Goal: Book appointment/travel/reservation

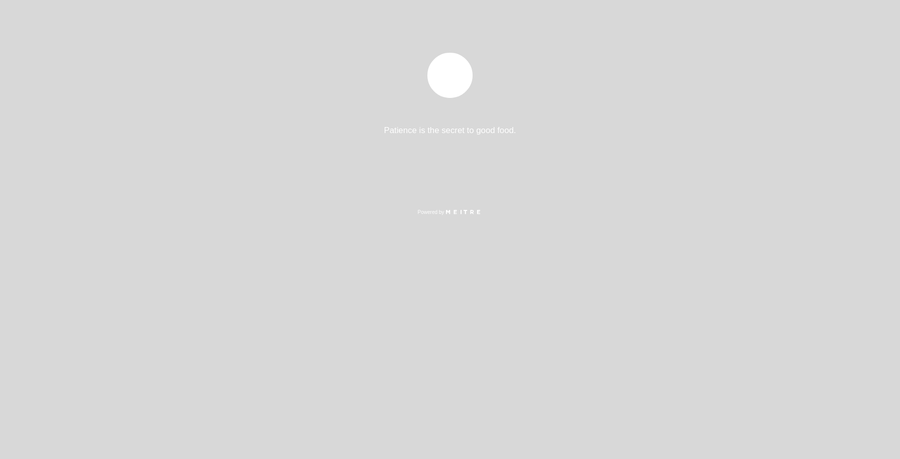
select select "es"
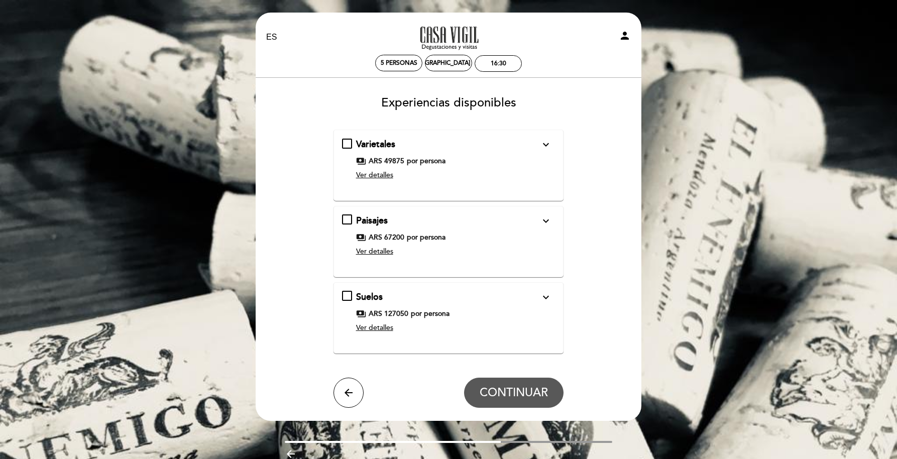
click at [378, 253] on span "Ver detalles" at bounding box center [374, 251] width 37 height 9
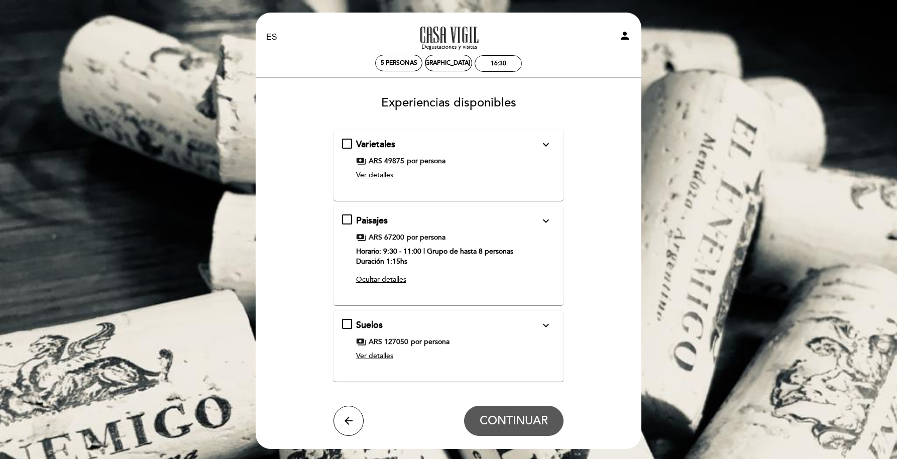
click at [383, 179] on span "Ver detalles" at bounding box center [374, 175] width 37 height 9
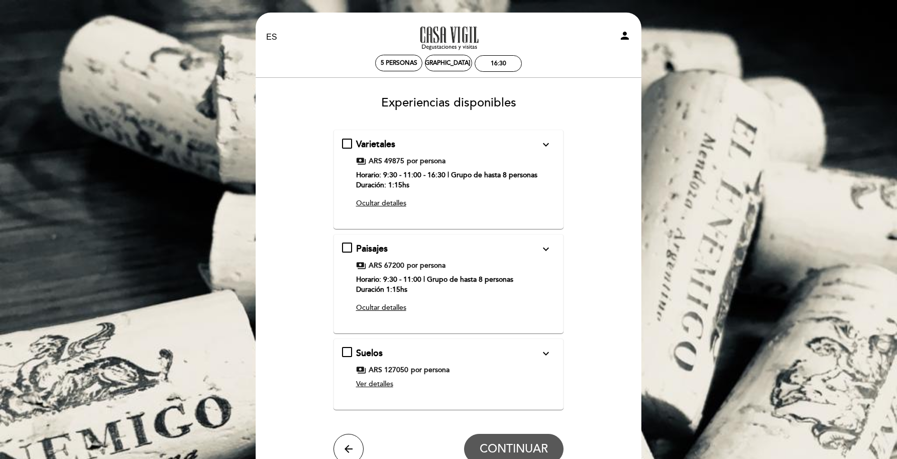
click at [428, 192] on div "Varietales expand_more Una experiencia para descubrir y dejarse sorprender por …" at bounding box center [448, 175] width 213 height 74
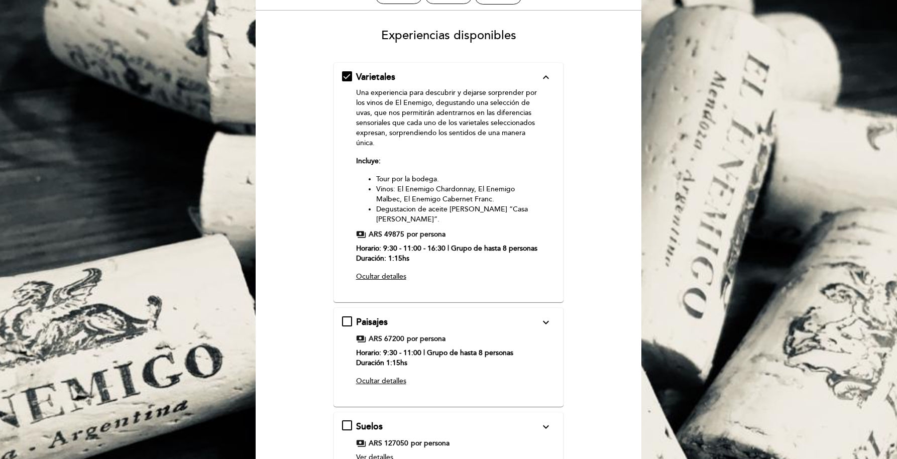
scroll to position [73, 0]
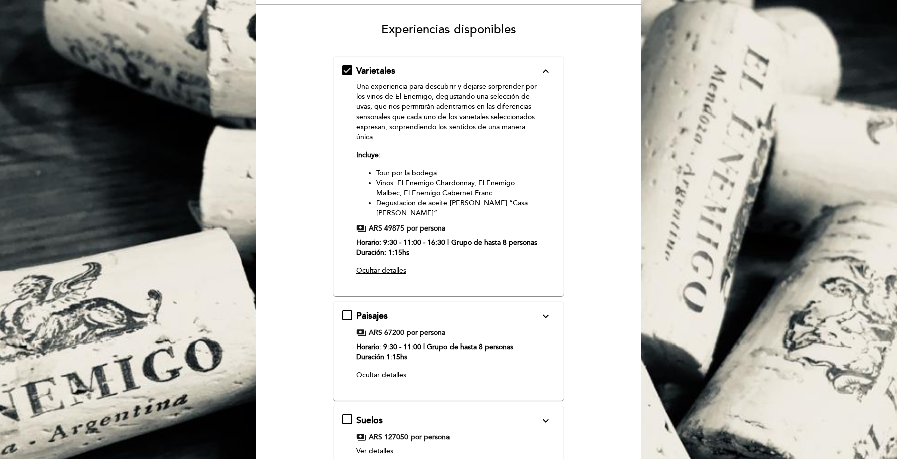
click at [397, 370] on span "Ocultar detalles" at bounding box center [381, 374] width 50 height 9
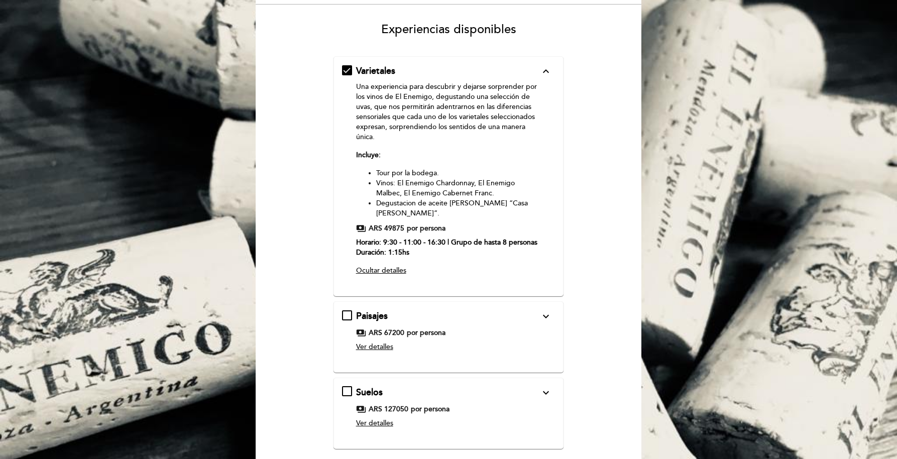
click at [347, 310] on div "Paisajes expand_more Una experiencia para viajar por [PERSON_NAME] y sus paisaj…" at bounding box center [448, 333] width 213 height 46
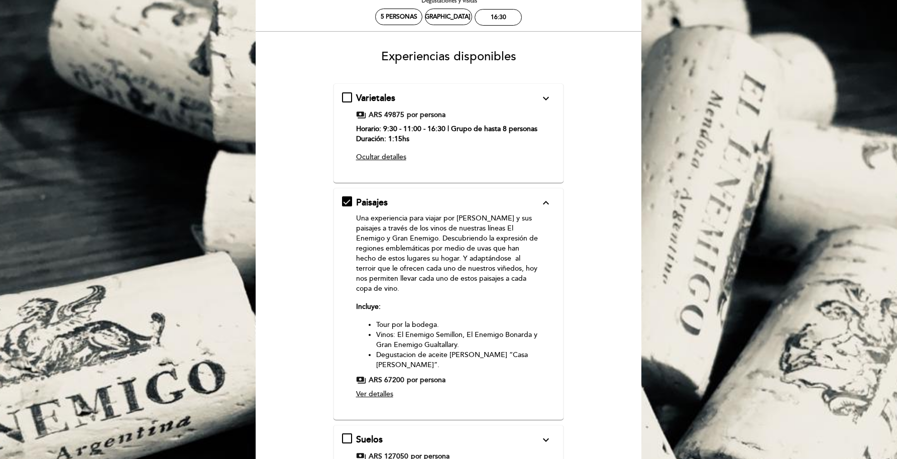
scroll to position [0, 0]
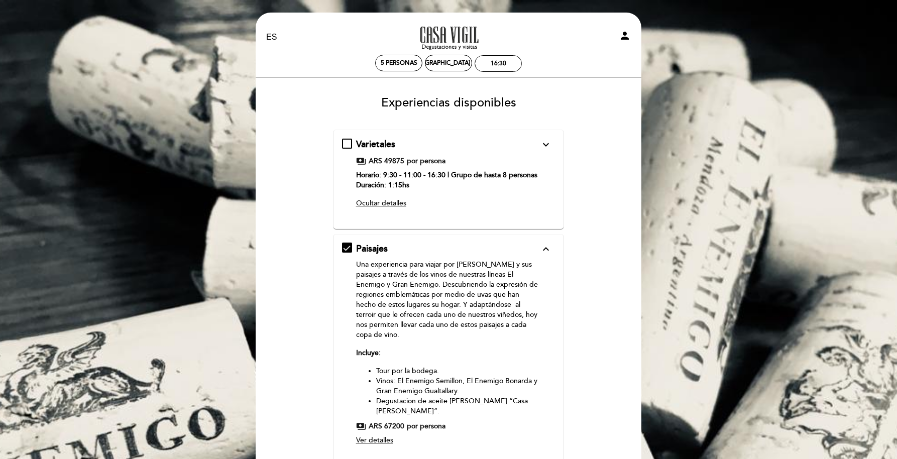
click at [347, 143] on div "Varietales expand_more Una experiencia para descubrir y dejarse sorprender por …" at bounding box center [448, 175] width 213 height 74
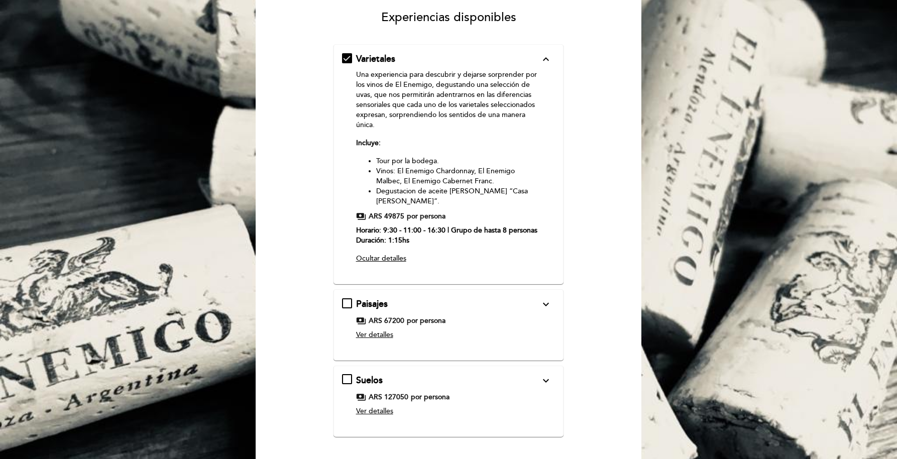
scroll to position [87, 0]
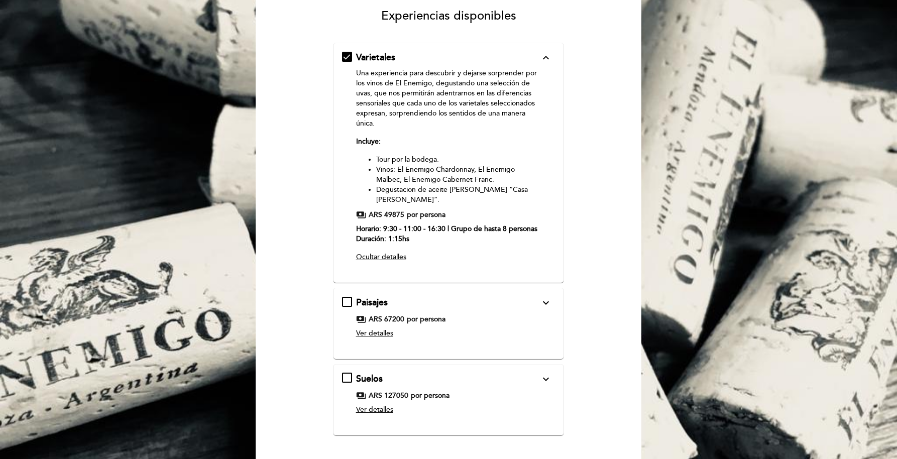
click at [342, 296] on div "Paisajes expand_more Una experiencia para viajar por [PERSON_NAME] y sus paisaj…" at bounding box center [448, 319] width 213 height 46
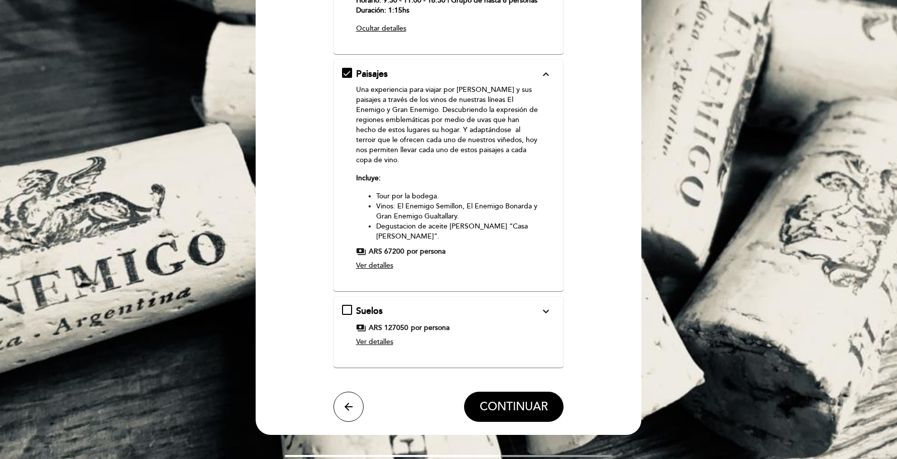
scroll to position [179, 0]
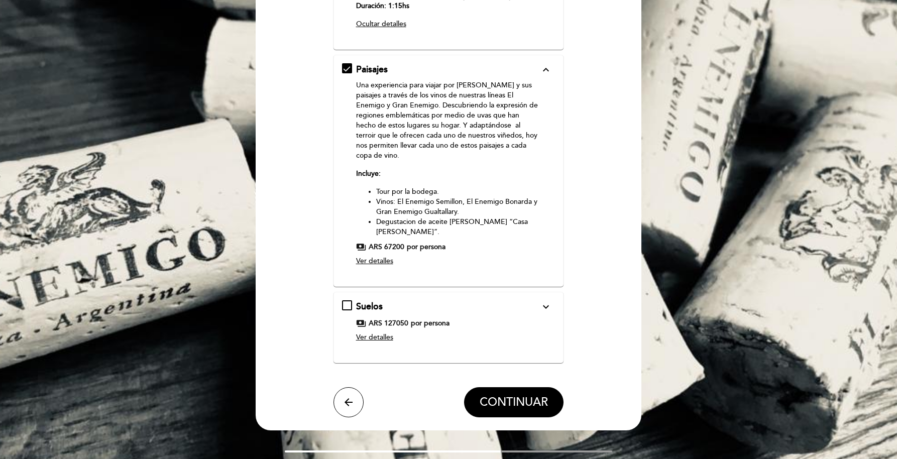
click at [343, 300] on div "Suelos expand_more Una experiencia para explorar la diversidad de suelos y su i…" at bounding box center [448, 323] width 213 height 46
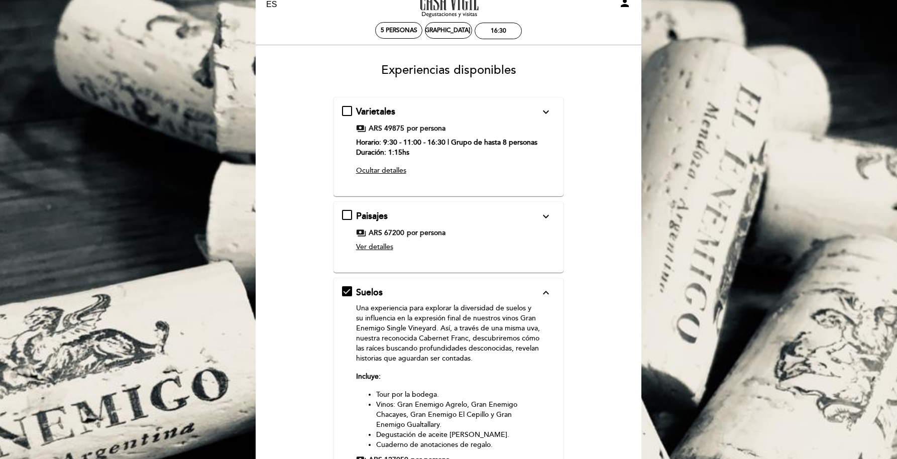
scroll to position [0, 0]
